Goal: Information Seeking & Learning: Learn about a topic

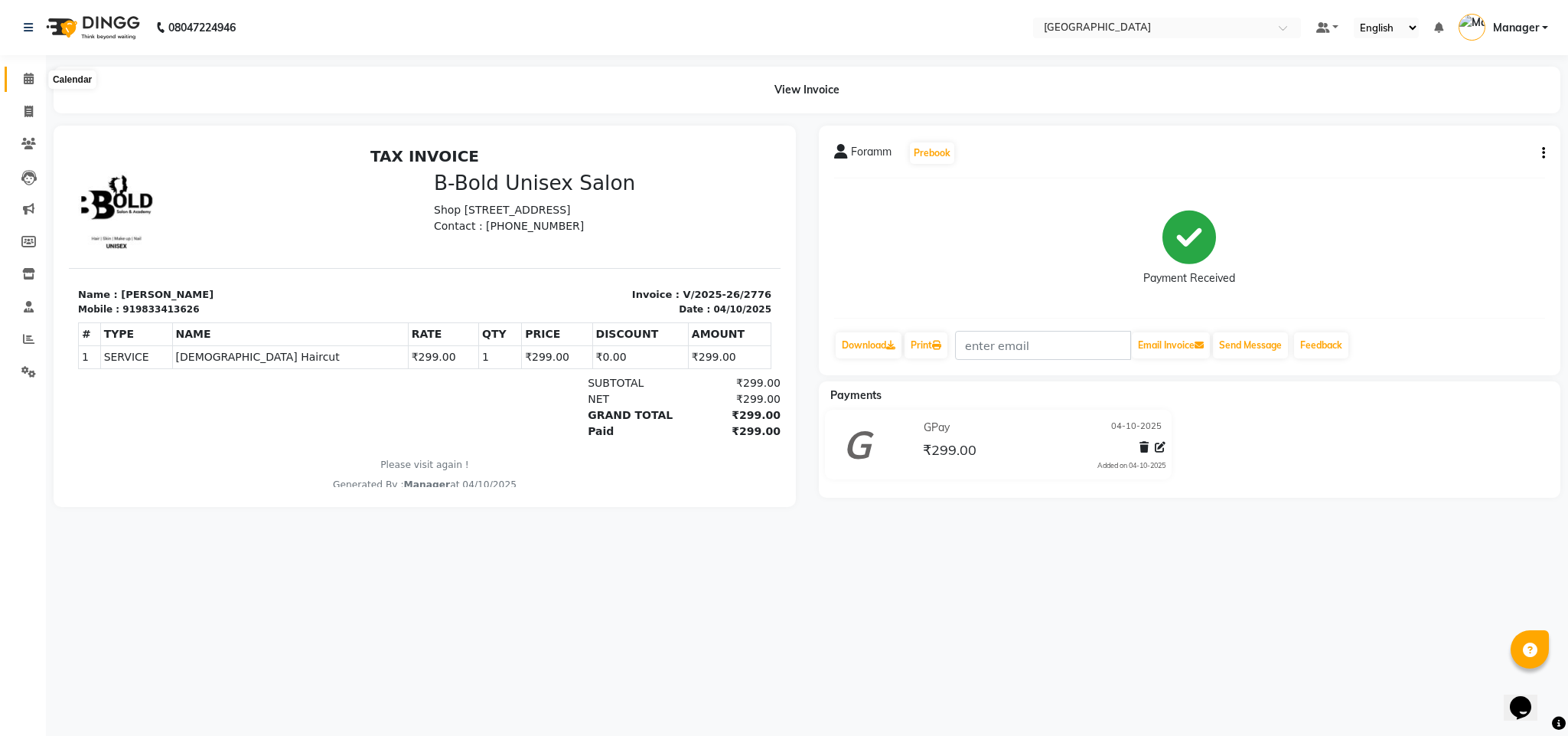
click at [32, 87] on span at bounding box center [29, 79] width 27 height 18
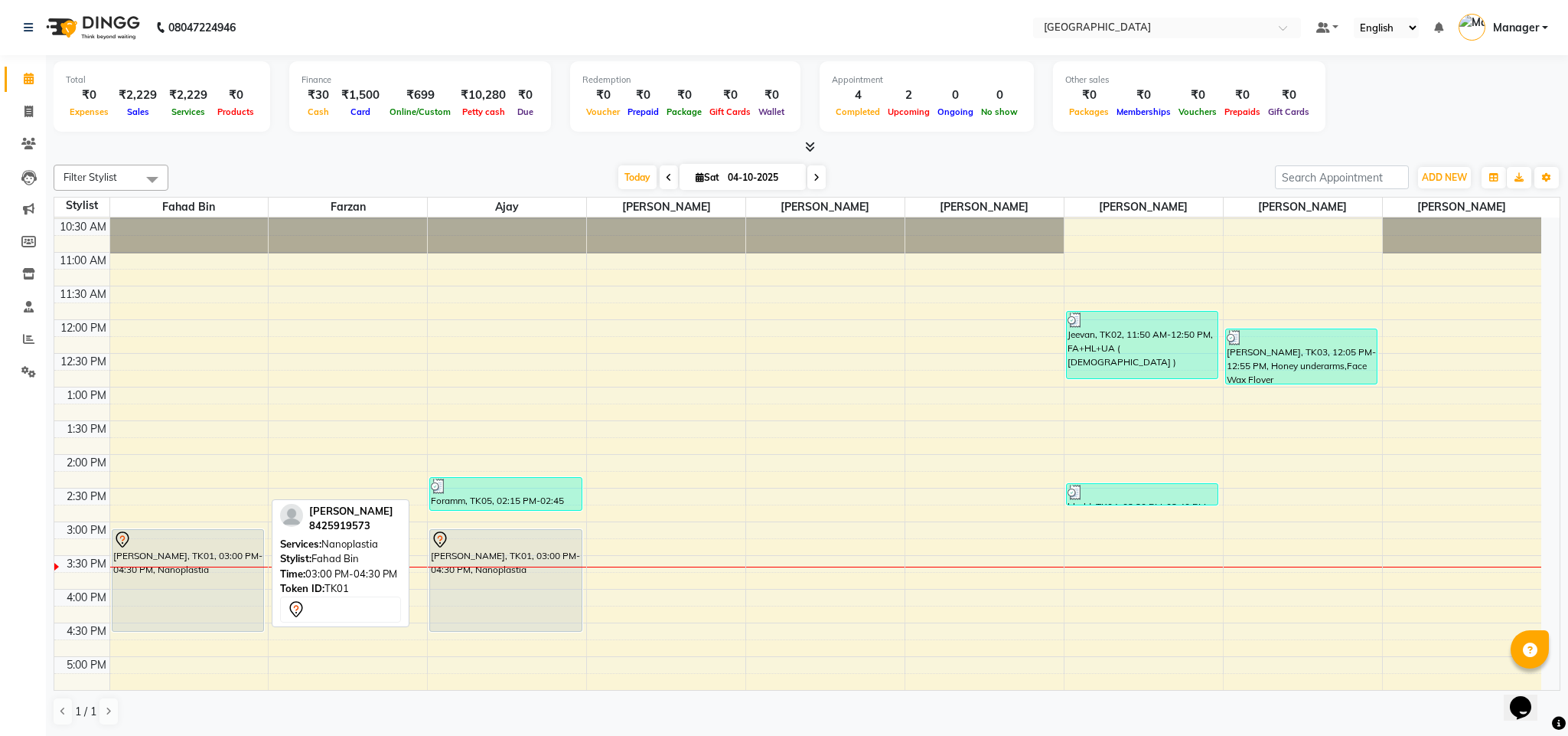
scroll to position [25, 0]
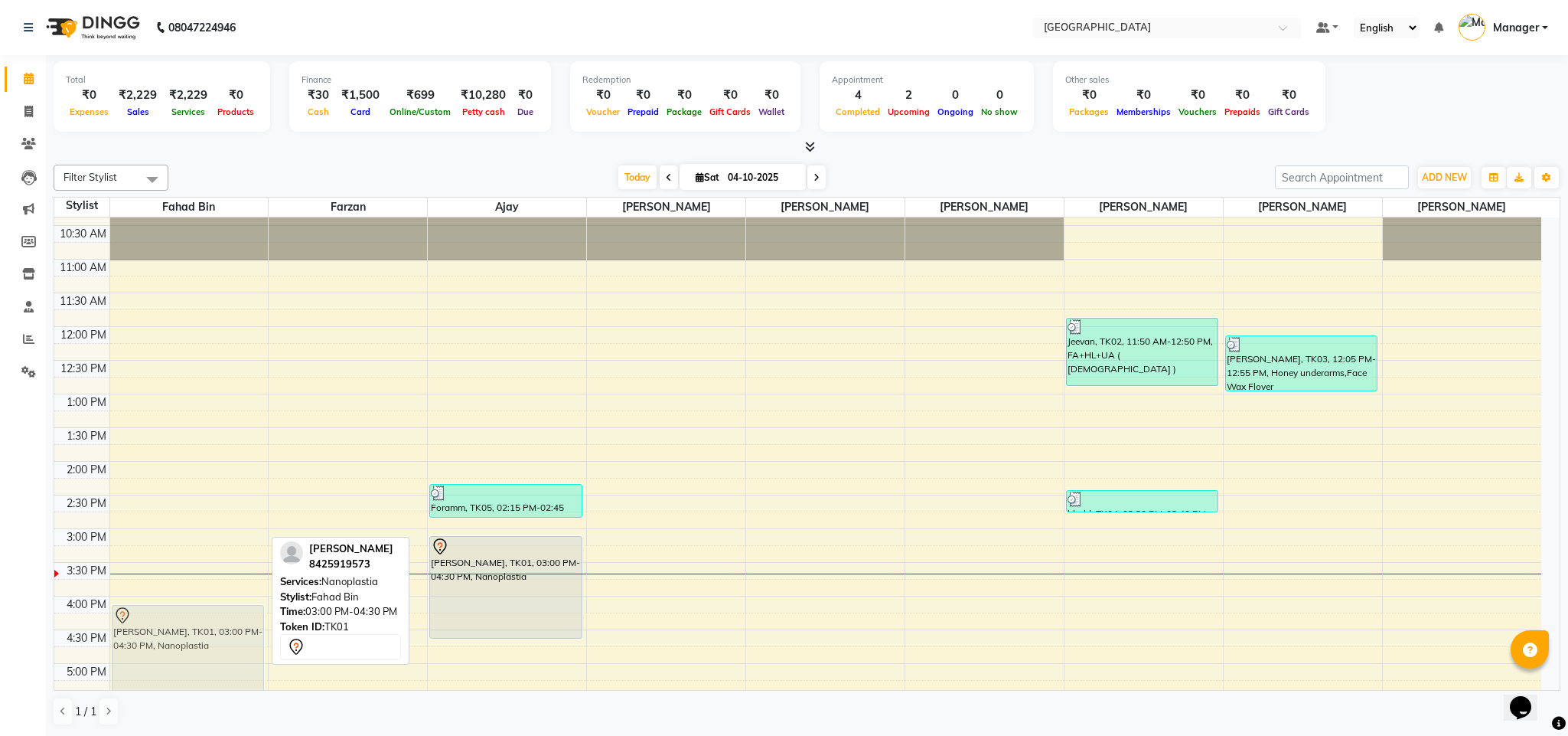
drag, startPoint x: 202, startPoint y: 604, endPoint x: 200, endPoint y: 666, distance: 62.0
click at [200, 666] on div "[PERSON_NAME], TK01, 03:00 PM-04:30 PM, Nanoplastia [PERSON_NAME], TK01, 03:00 …" at bounding box center [189, 629] width 159 height 875
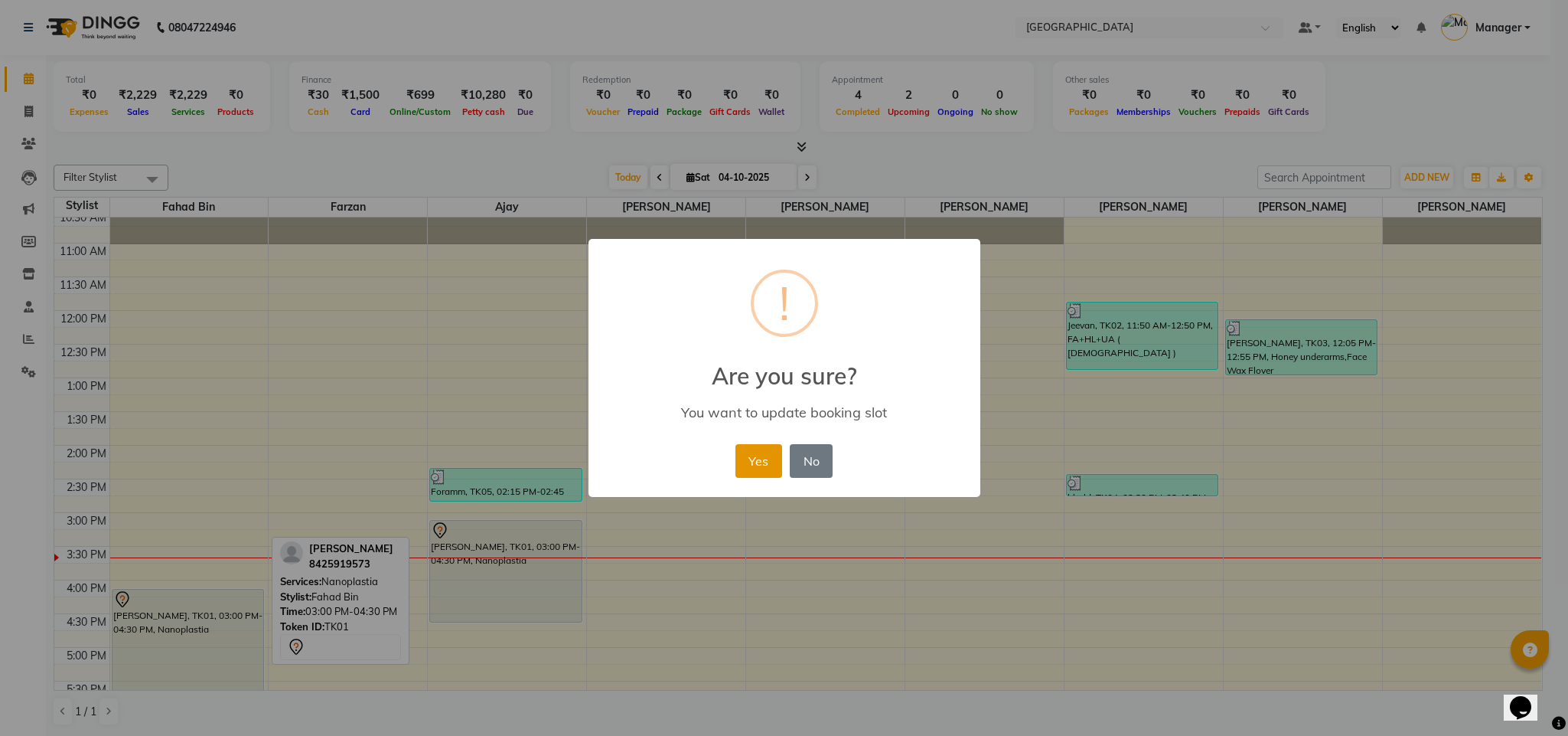
click at [754, 474] on button "Yes" at bounding box center [759, 461] width 47 height 34
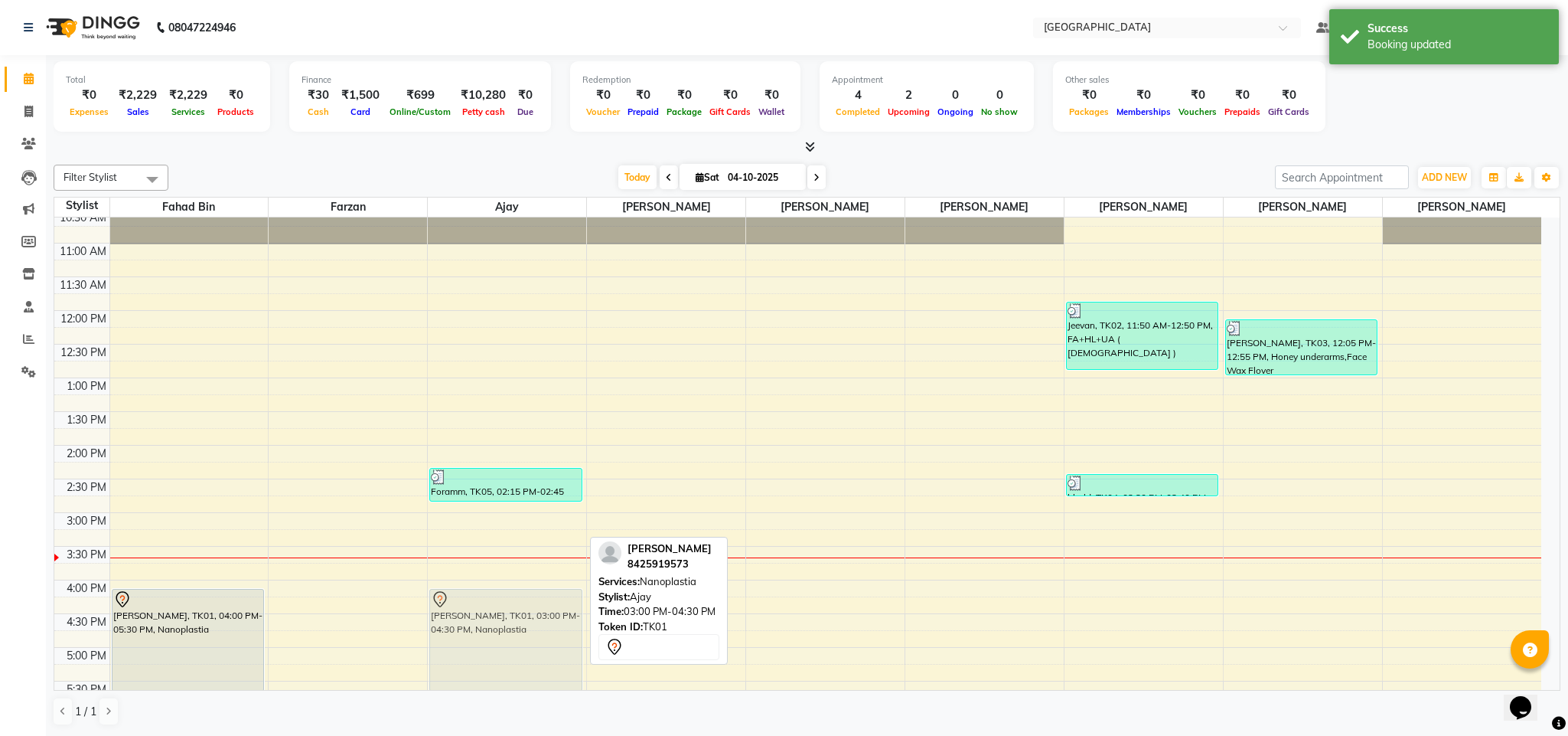
drag, startPoint x: 522, startPoint y: 530, endPoint x: 507, endPoint y: 605, distance: 76.5
click at [507, 605] on div "Foramm, TK05, 02:15 PM-02:45 PM, [DEMOGRAPHIC_DATA] Haircut [PERSON_NAME], TK01…" at bounding box center [507, 613] width 159 height 875
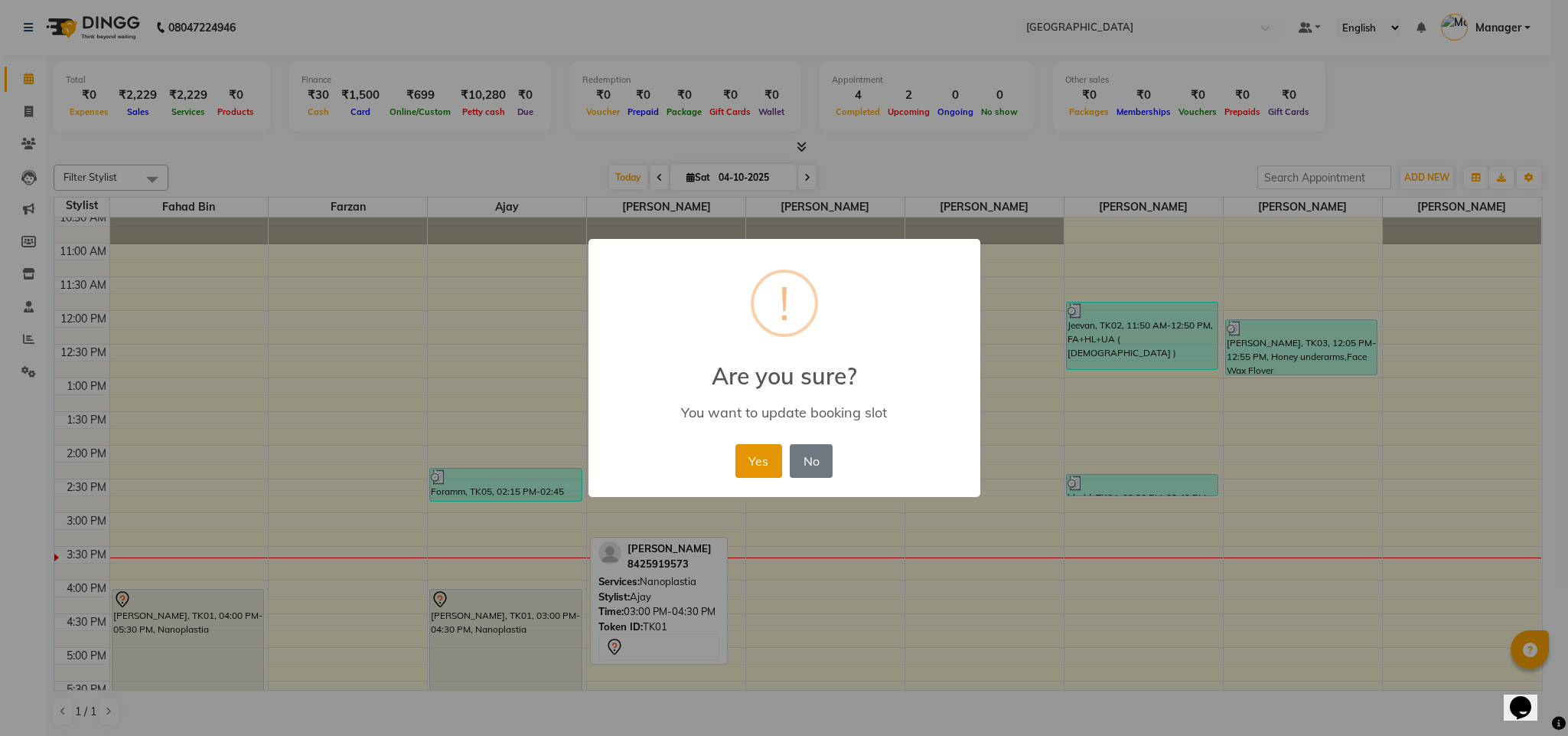
click at [749, 460] on button "Yes" at bounding box center [759, 461] width 47 height 34
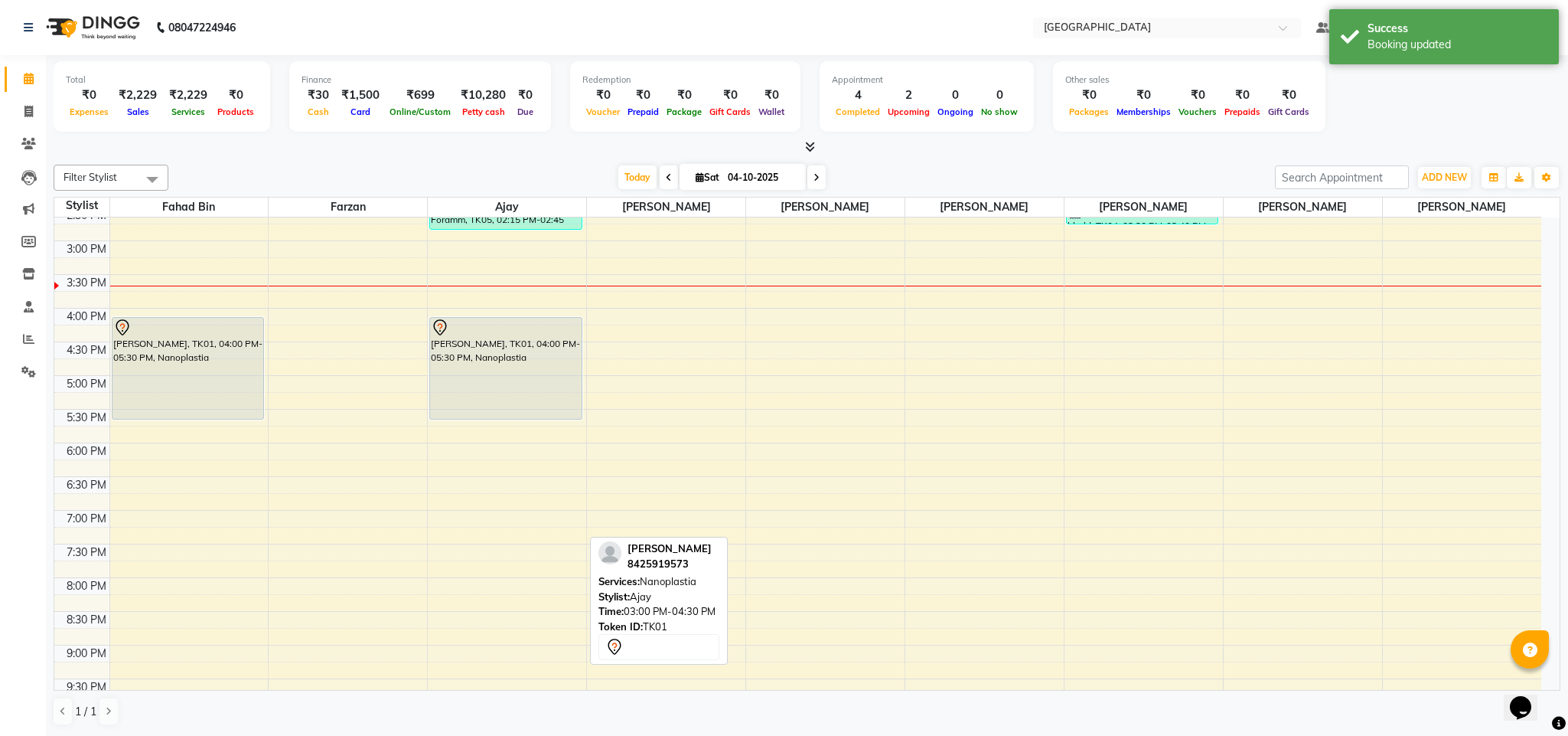
scroll to position [421, 0]
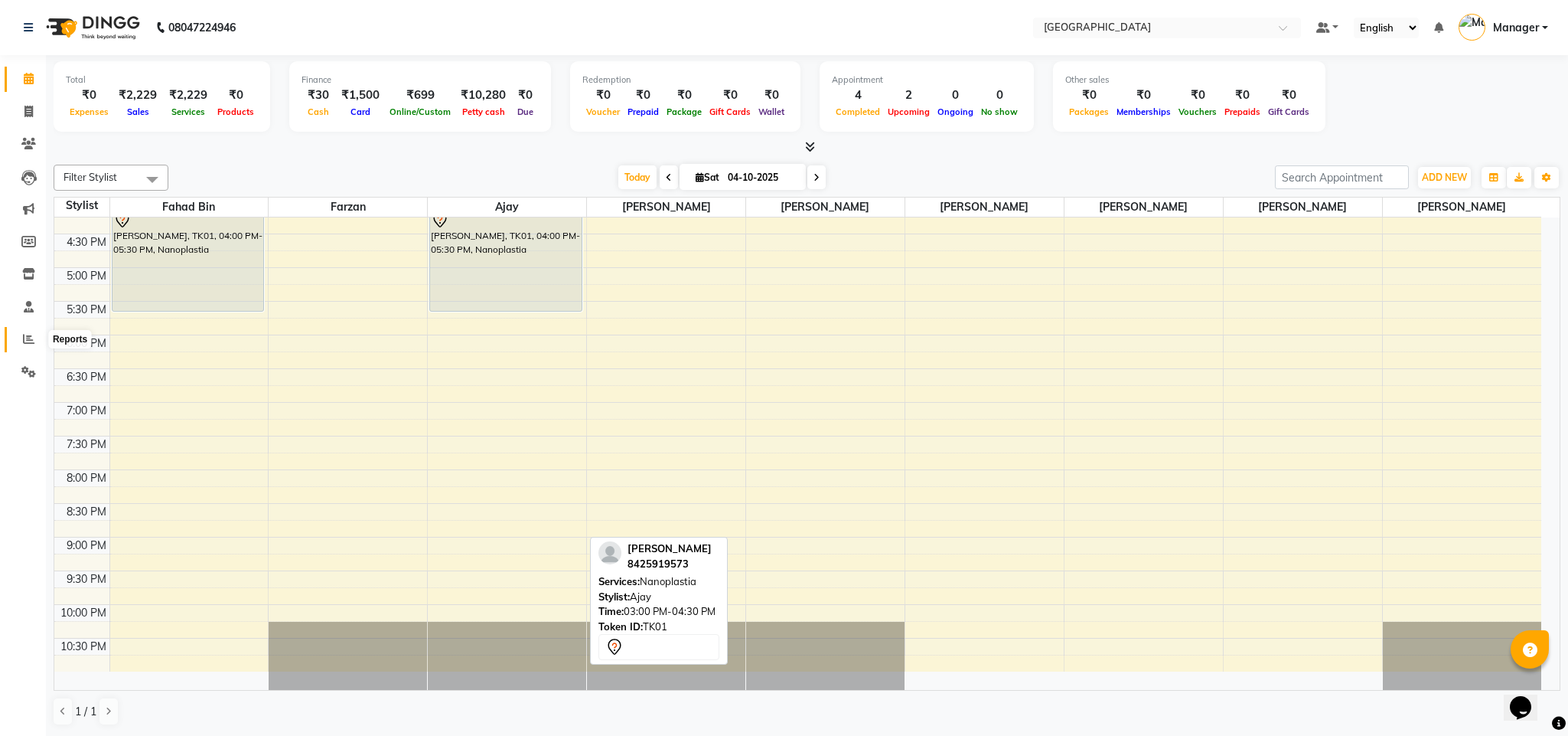
click at [23, 336] on icon at bounding box center [29, 338] width 12 height 12
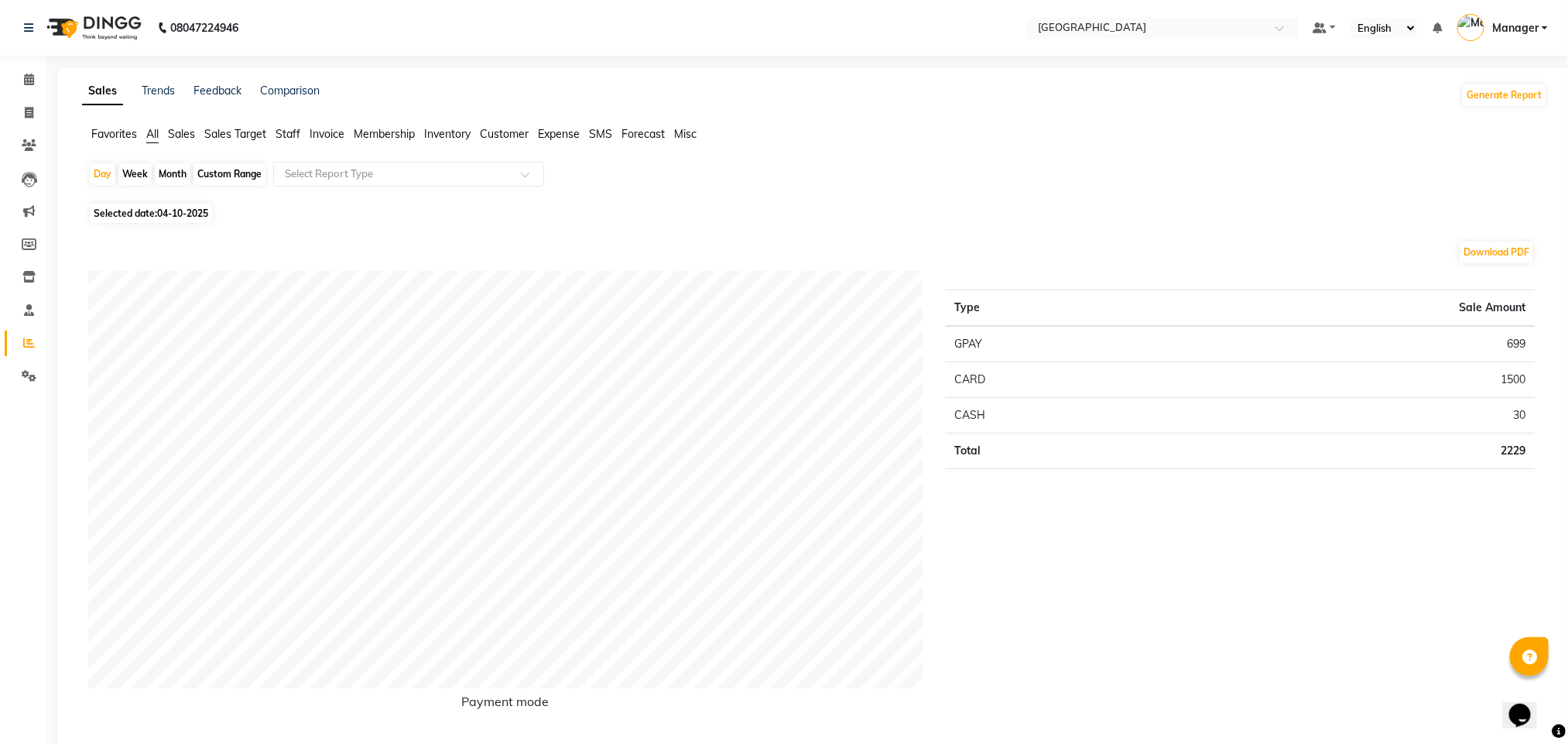
click at [172, 174] on div "Month" at bounding box center [172, 174] width 35 height 22
select select "10"
select select "2025"
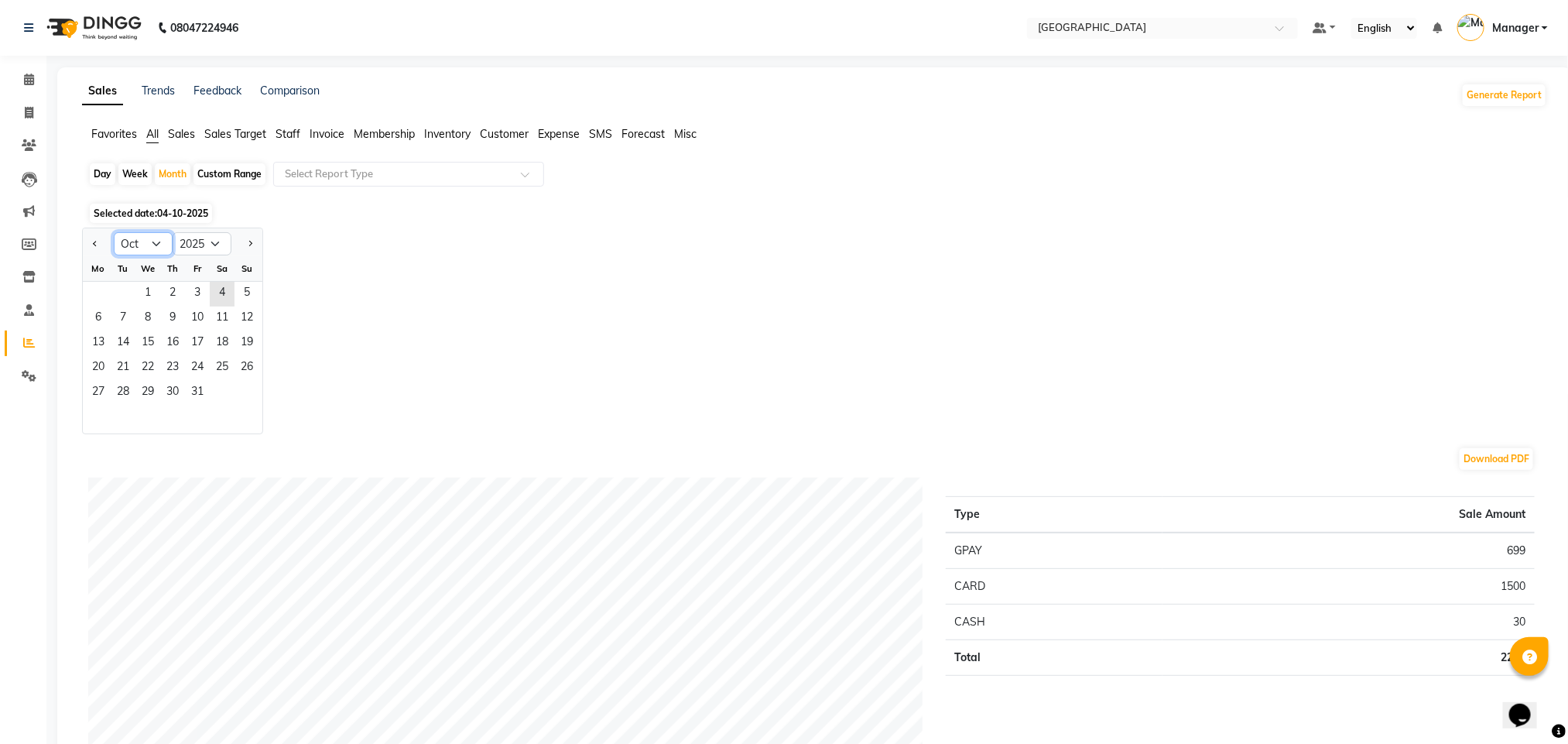
click at [144, 240] on select "Jan Feb Mar Apr May Jun [DATE] Aug Sep Oct Nov Dec" at bounding box center [142, 244] width 59 height 24
select select "9"
click at [113, 233] on select "Jan Feb Mar Apr May Jun [DATE] Aug Sep Oct Nov Dec" at bounding box center [142, 244] width 59 height 24
click at [292, 127] on span "Staff" at bounding box center [288, 133] width 24 height 14
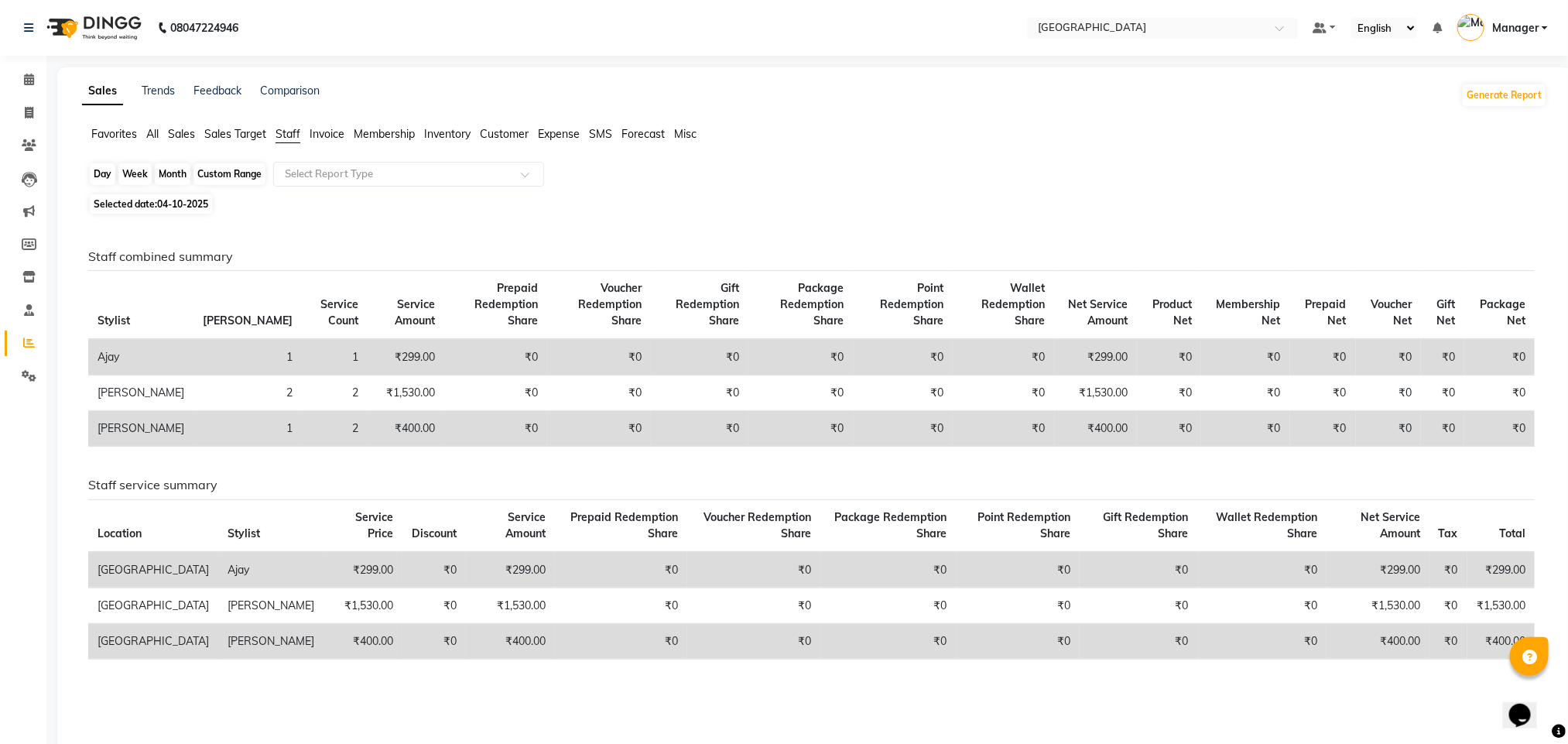
click at [179, 171] on div "Month" at bounding box center [172, 174] width 35 height 22
select select "10"
select select "2025"
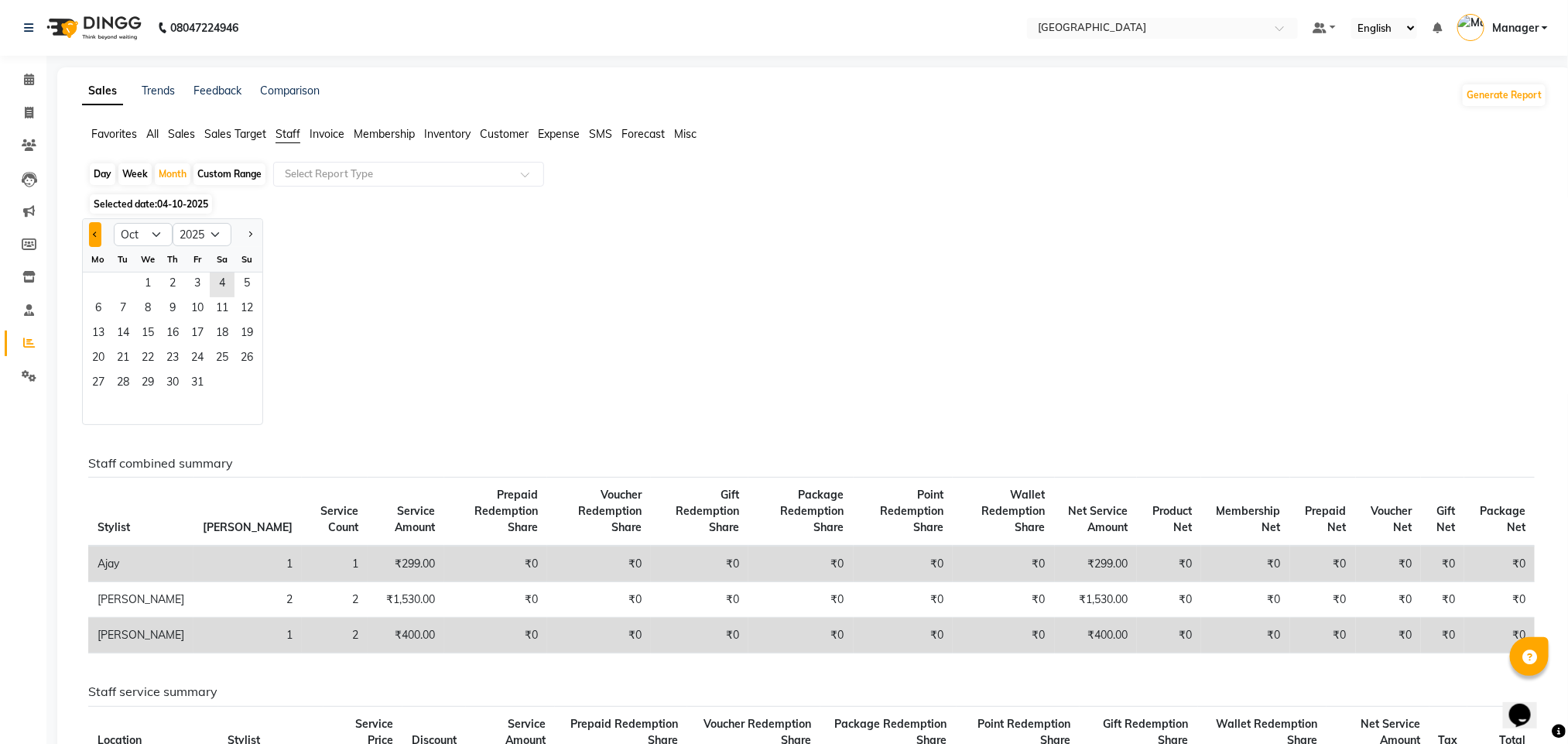
click at [89, 232] on button "Previous month" at bounding box center [95, 234] width 13 height 24
select select "9"
click at [116, 376] on span "30" at bounding box center [122, 383] width 24 height 24
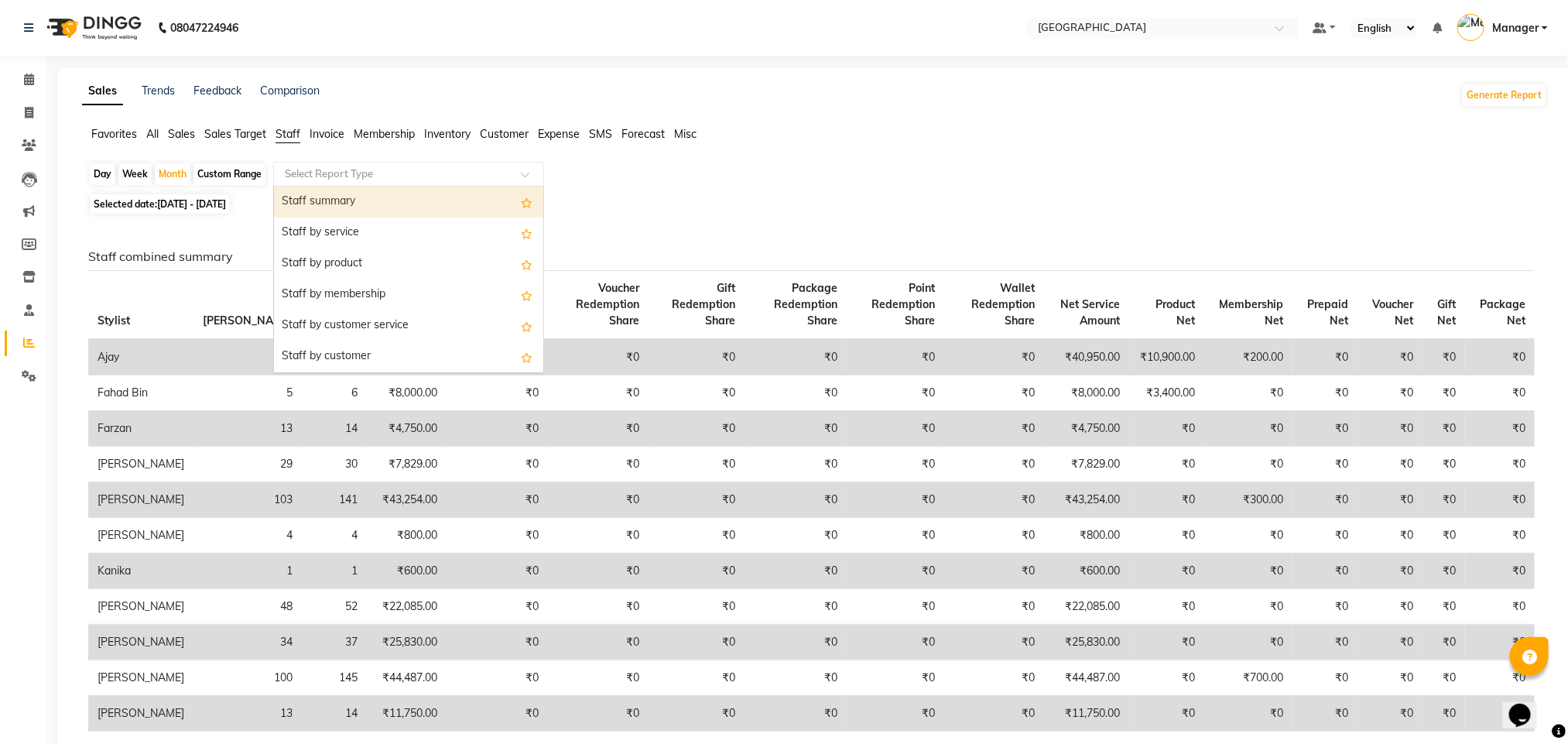
click at [496, 171] on input "text" at bounding box center [393, 173] width 223 height 15
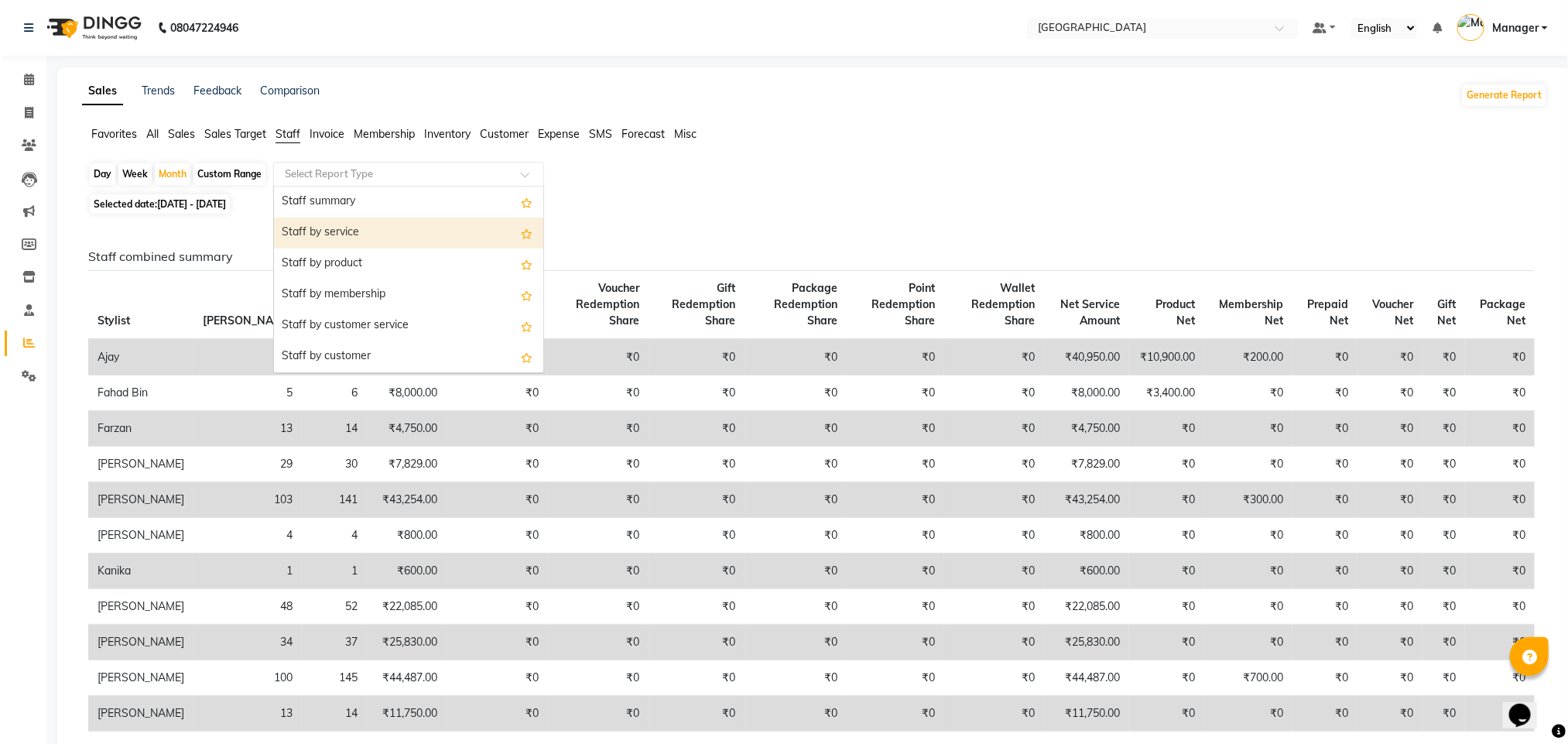
click at [475, 230] on div "Staff by service" at bounding box center [408, 233] width 270 height 31
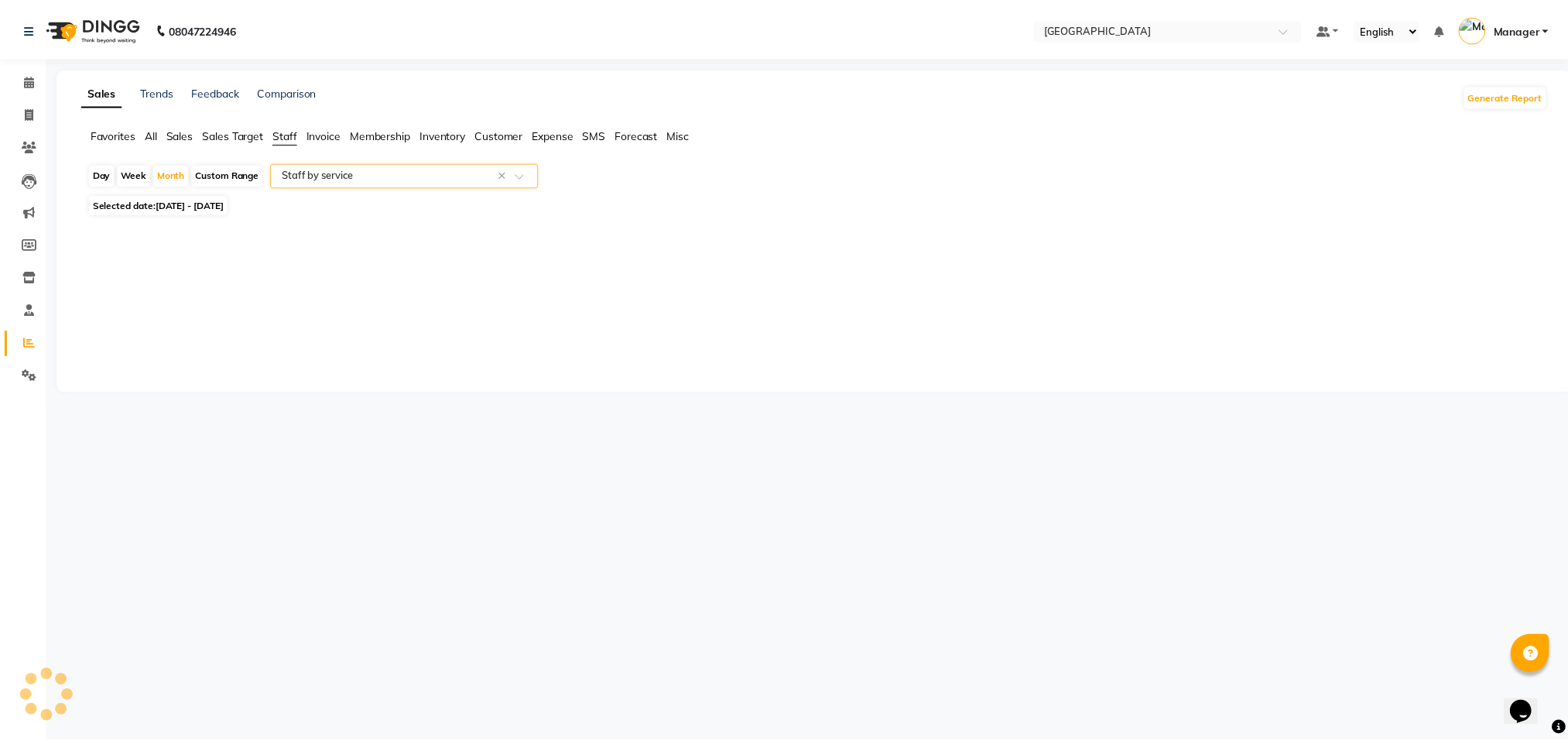
select select "full_report"
select select "csv"
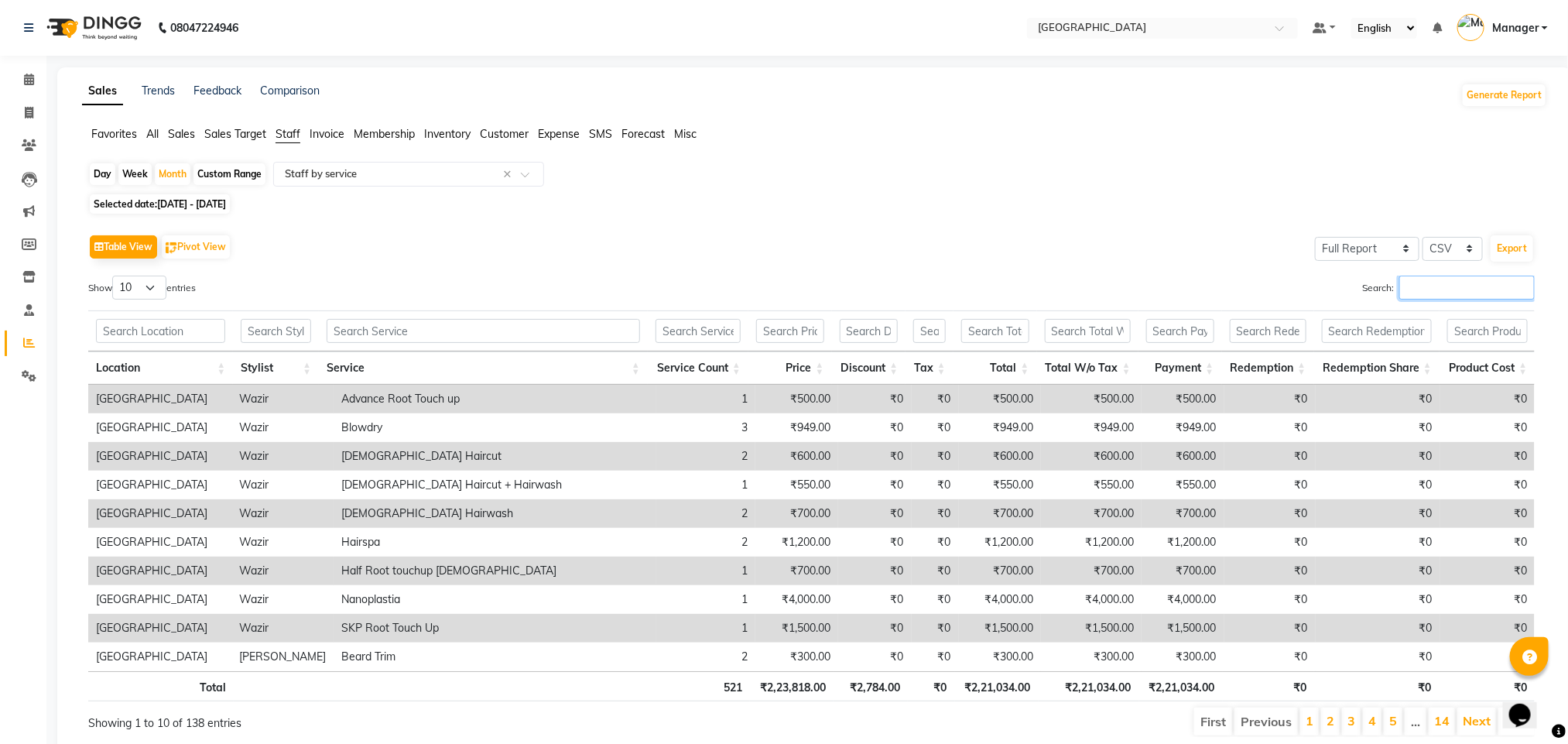
click at [1456, 288] on input "Search:" at bounding box center [1466, 288] width 135 height 24
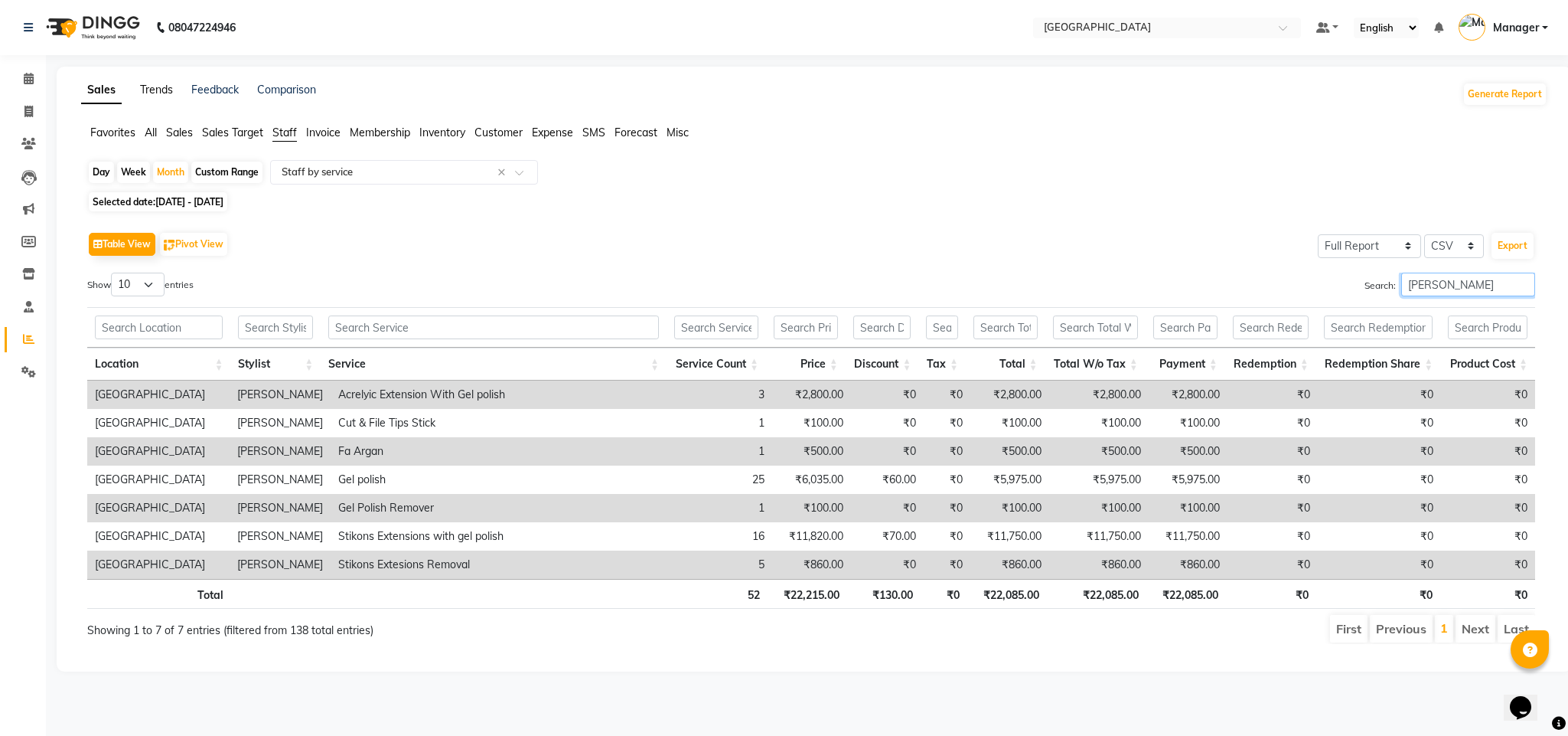
type input "[PERSON_NAME]"
click at [19, 74] on span at bounding box center [29, 79] width 27 height 18
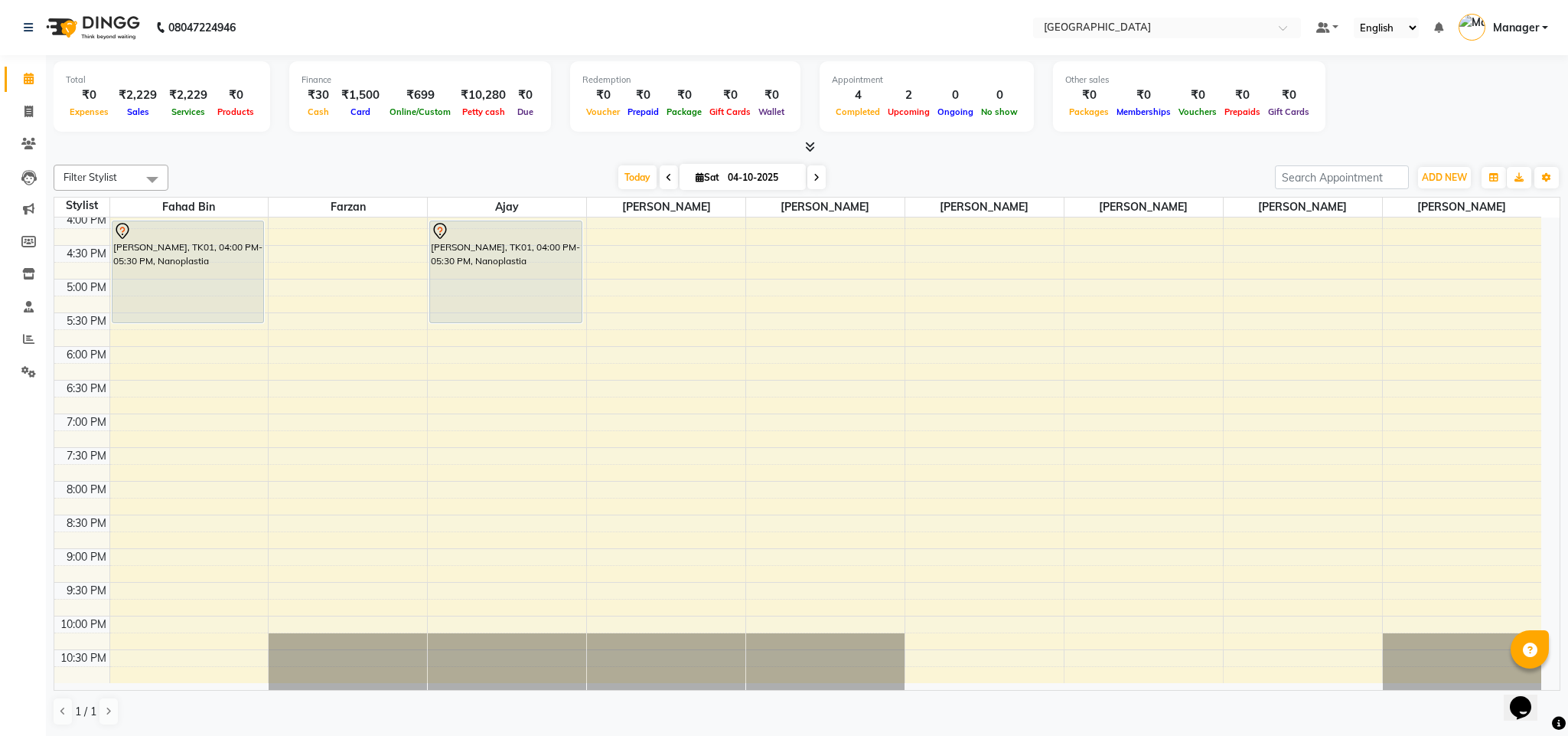
scroll to position [412, 0]
click at [1546, 680] on div "Opens Chat This icon Opens the chat window." at bounding box center [1529, 680] width 37 height 0
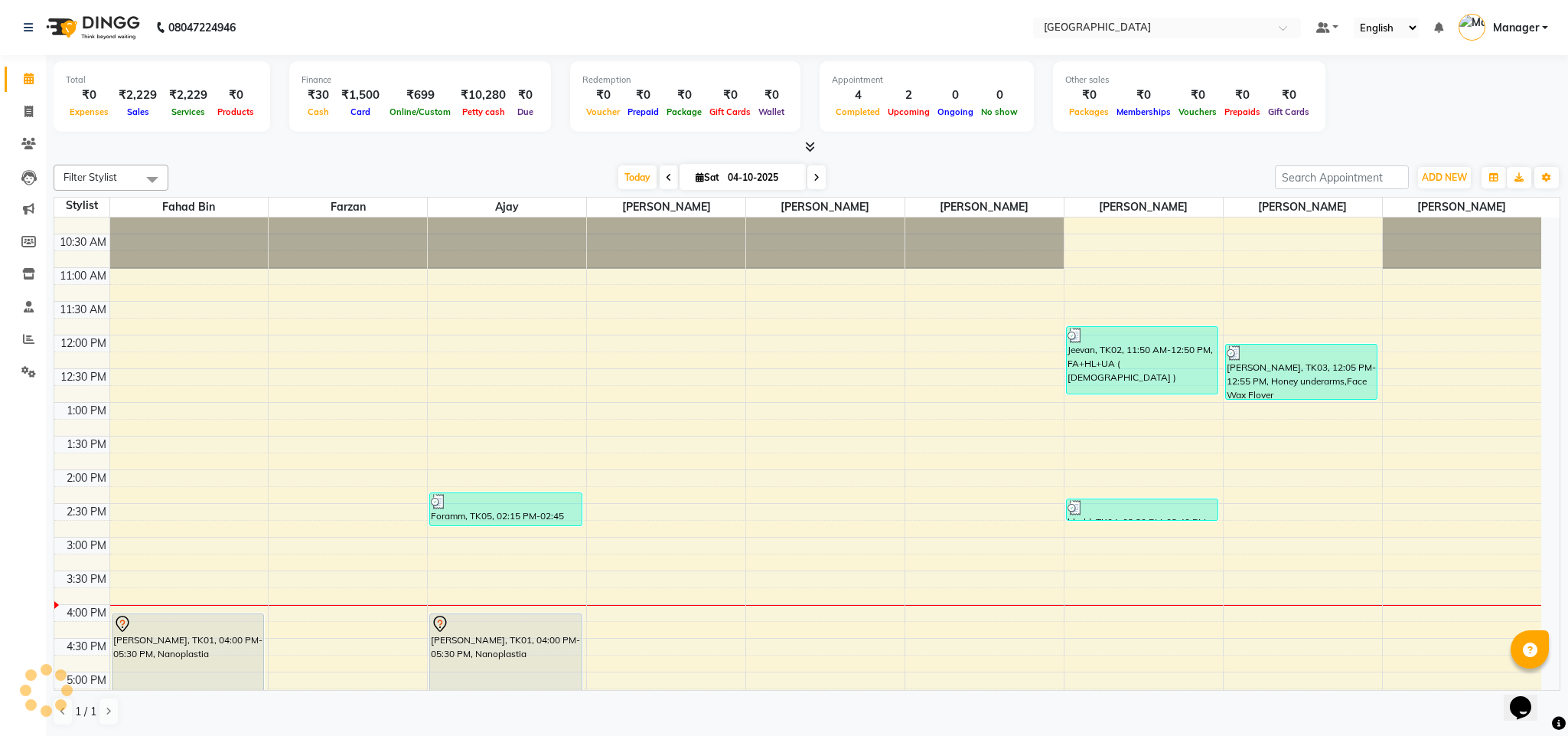
scroll to position [0, 0]
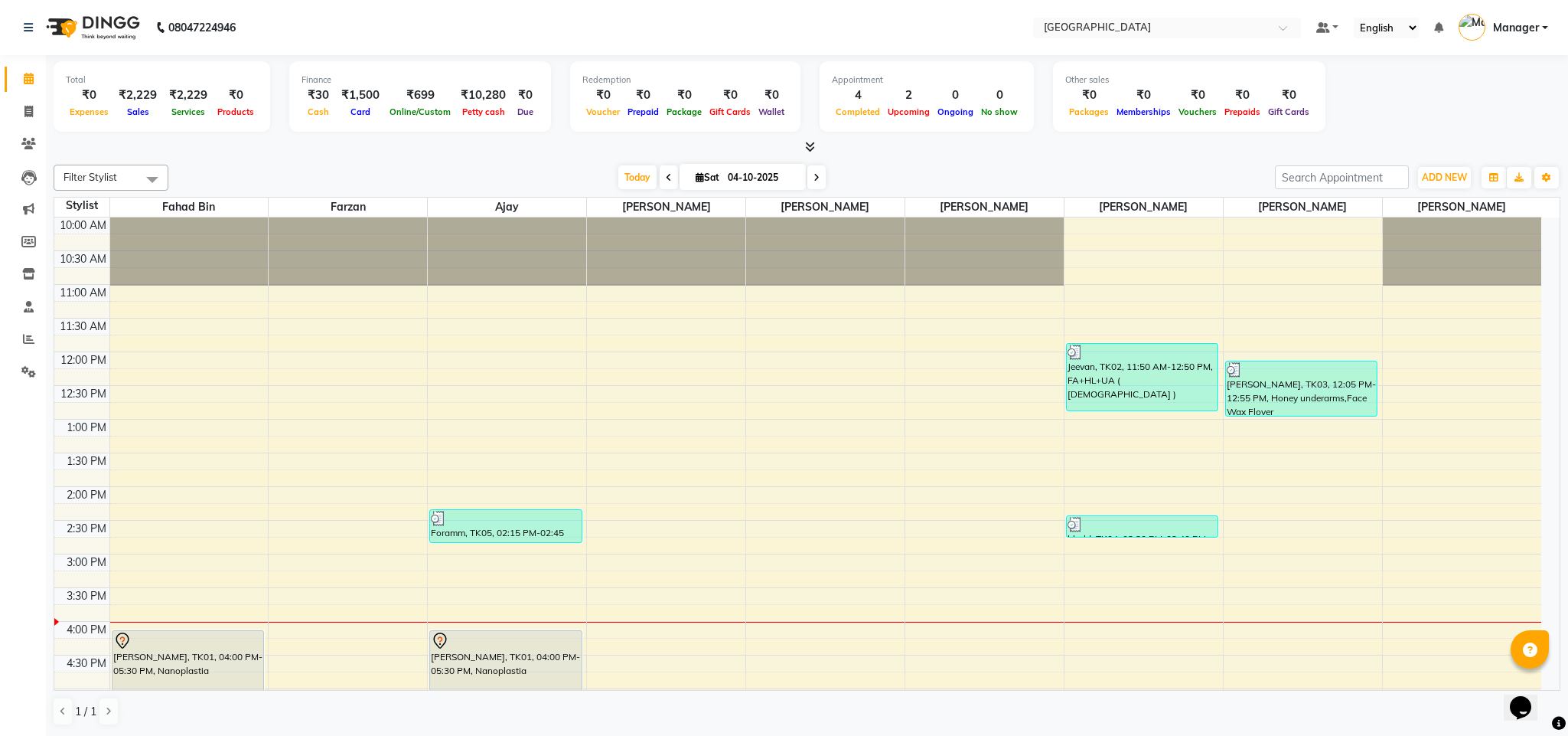
click at [1547, 215] on div "Stylist [PERSON_NAME] [PERSON_NAME] [PERSON_NAME] [PERSON_NAME] [PERSON_NAME] […" at bounding box center [807, 207] width 1505 height 20
